Goal: Task Accomplishment & Management: Use online tool/utility

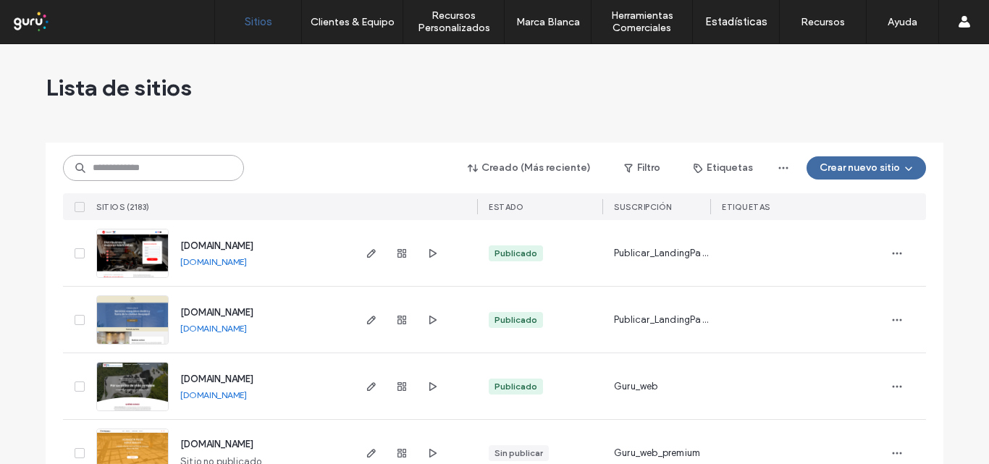
click at [186, 157] on input at bounding box center [153, 168] width 181 height 26
paste input "**********"
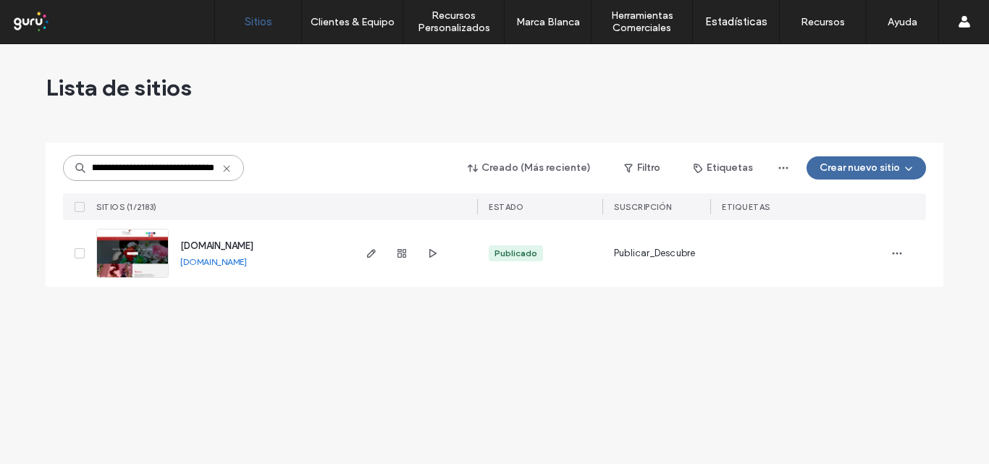
type input "**********"
click at [139, 258] on img at bounding box center [132, 278] width 71 height 98
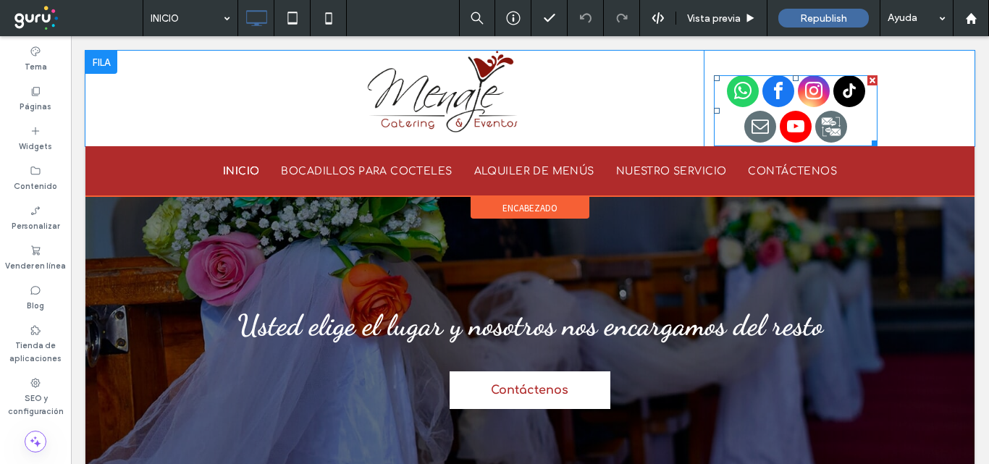
click at [832, 128] on icon "Social network" at bounding box center [831, 127] width 21 height 21
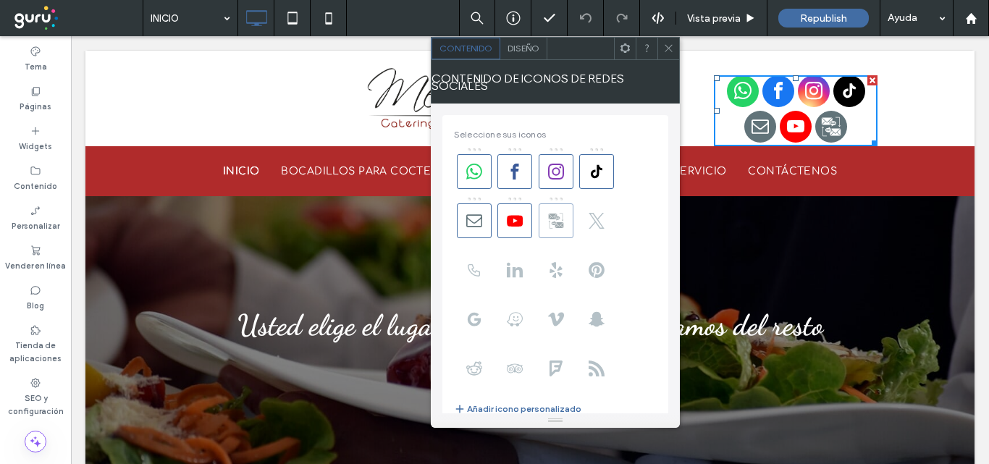
click at [559, 213] on icon at bounding box center [555, 220] width 15 height 15
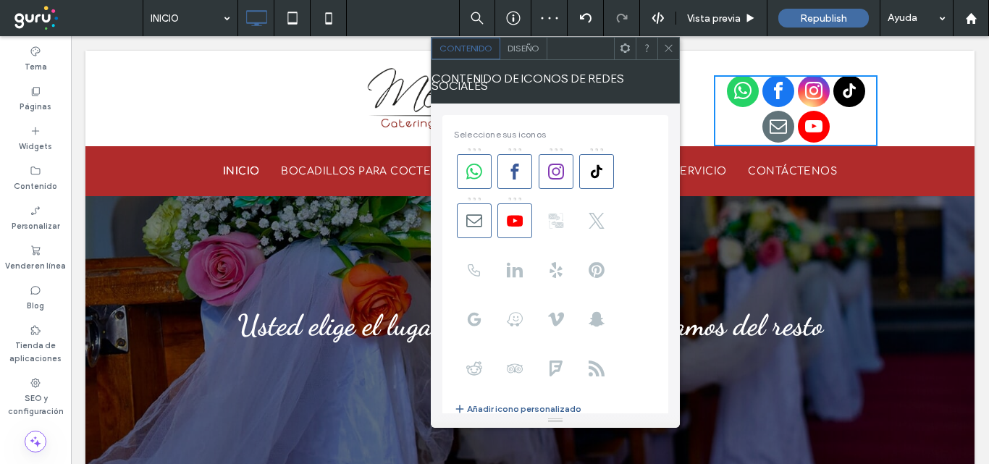
click at [530, 400] on button "Añadir icono personalizado" at bounding box center [517, 408] width 127 height 17
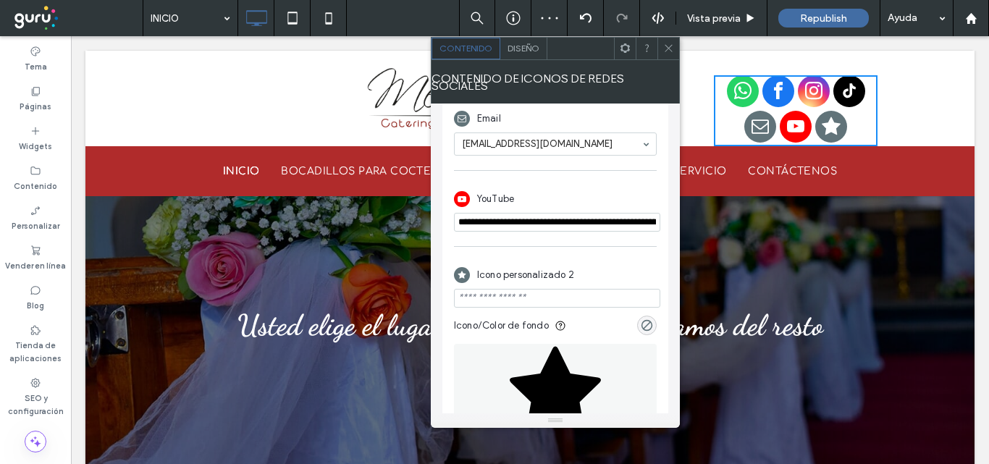
scroll to position [773, 0]
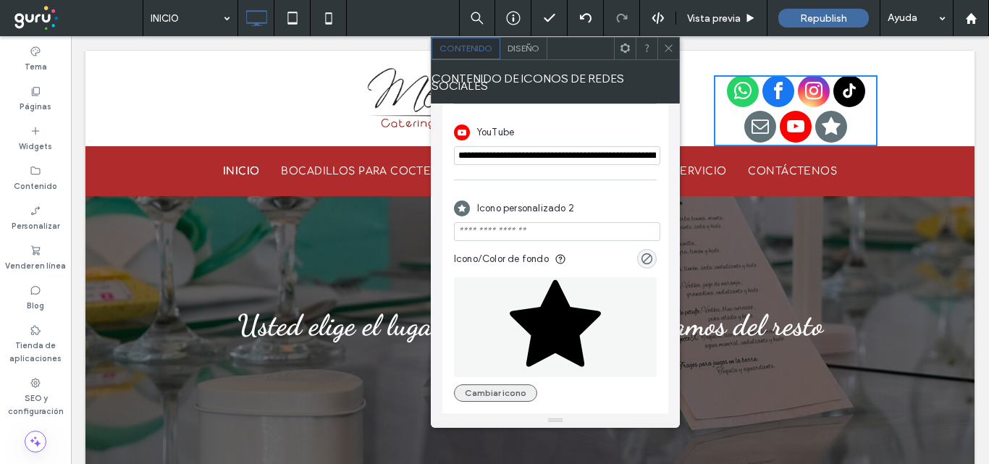
click at [494, 390] on button "Cambiar icono" at bounding box center [495, 392] width 83 height 17
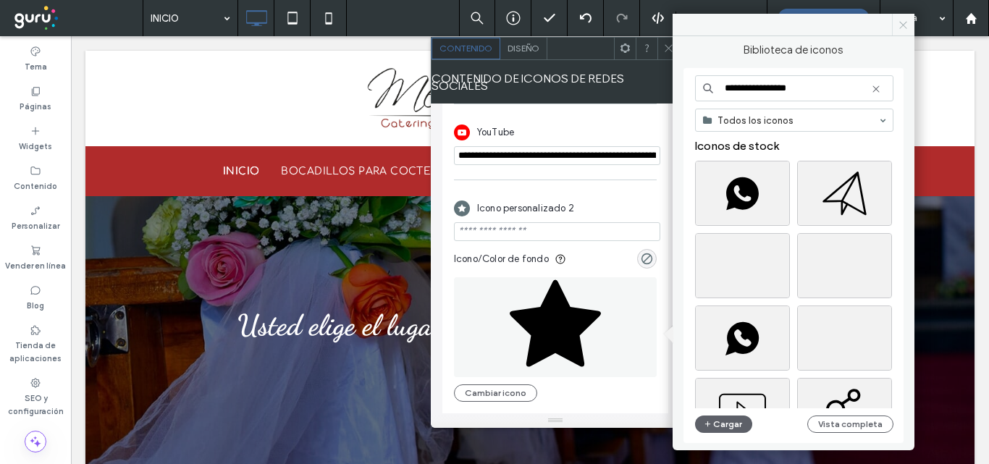
click at [902, 28] on icon at bounding box center [902, 25] width 11 height 11
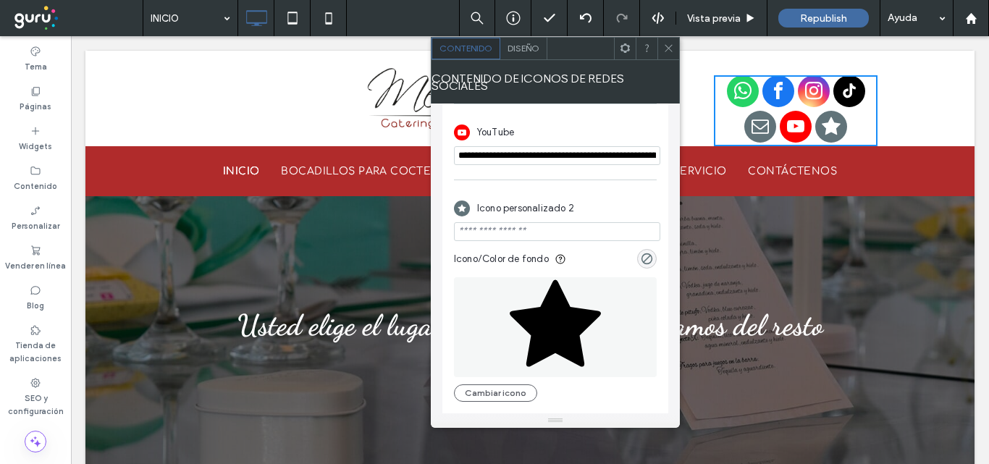
click at [667, 50] on icon at bounding box center [668, 48] width 11 height 11
